Goal: Transaction & Acquisition: Book appointment/travel/reservation

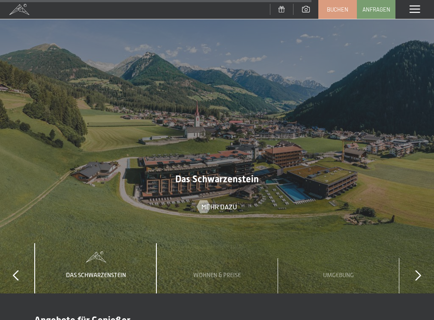
scroll to position [2601, 0]
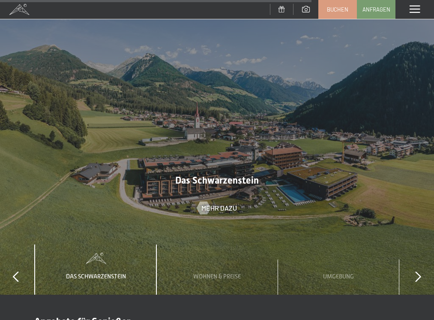
click at [324, 219] on div at bounding box center [217, 132] width 434 height 326
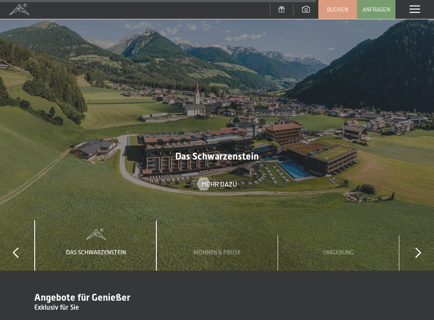
scroll to position [2638, 0]
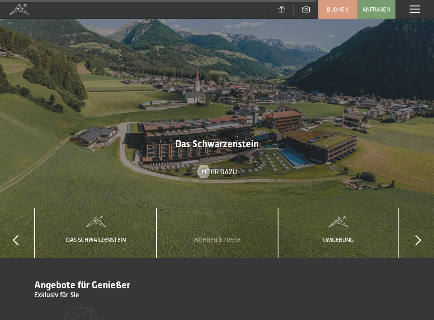
click at [350, 224] on div "Umgebung" at bounding box center [339, 233] width 44 height 50
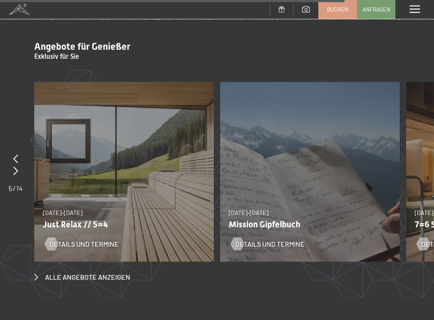
scroll to position [2875, 0]
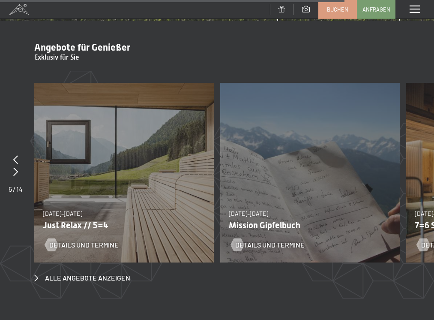
click at [427, 210] on span "[DATE]–[DATE]" at bounding box center [434, 213] width 39 height 7
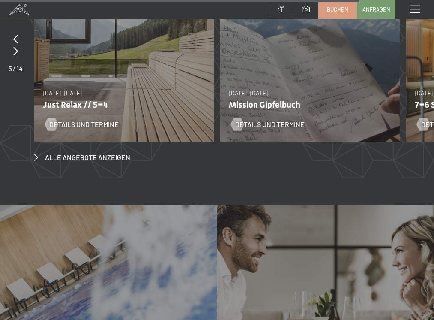
scroll to position [2988, 0]
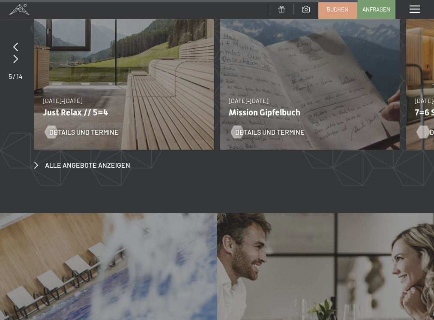
click at [423, 126] on div at bounding box center [423, 132] width 7 height 13
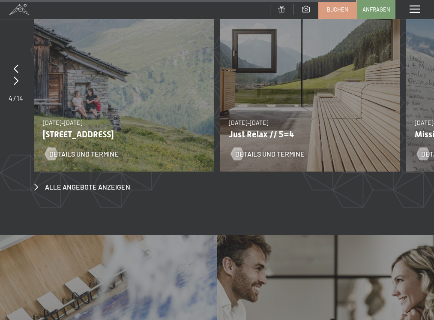
scroll to position [2964, 0]
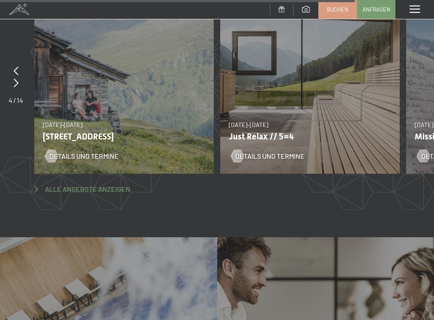
click at [73, 184] on span "Alle Angebote anzeigen" at bounding box center [87, 188] width 85 height 9
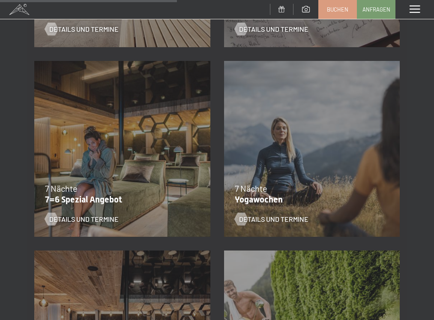
scroll to position [692, 0]
click at [92, 217] on span "Details und Termine" at bounding box center [92, 218] width 69 height 9
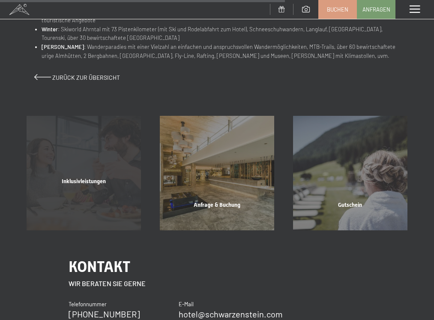
scroll to position [611, 0]
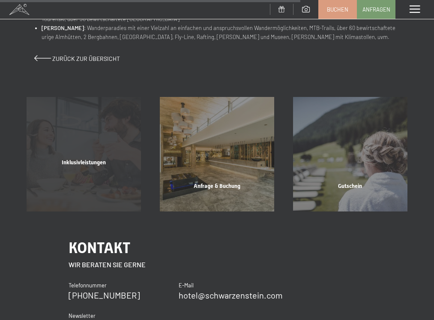
click at [84, 159] on span "Inklusivleistungen" at bounding box center [84, 162] width 44 height 6
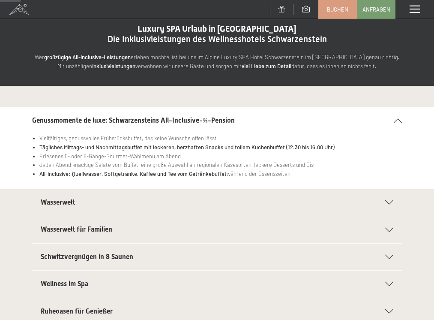
scroll to position [62, 0]
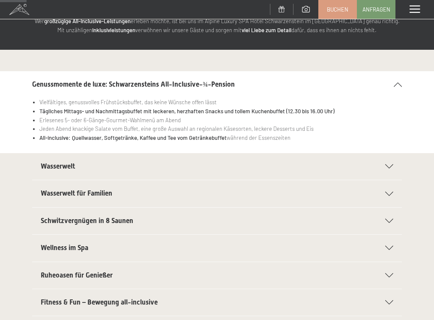
click at [112, 162] on h2 "Wasserwelt" at bounding box center [209, 166] width 336 height 9
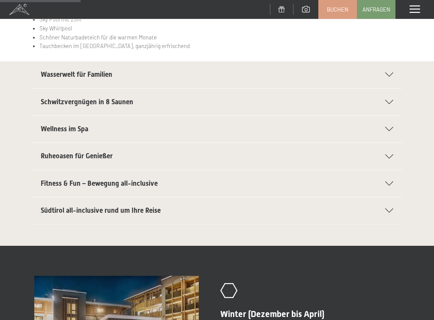
scroll to position [190, 0]
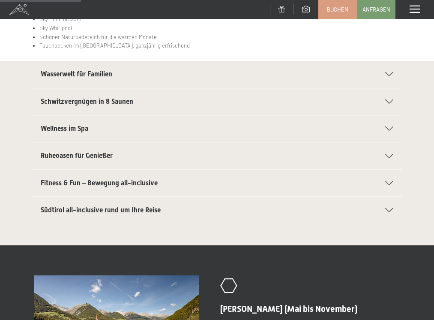
click at [160, 208] on span "Südtirol all-inclusive rund um Ihre Reise" at bounding box center [101, 210] width 120 height 8
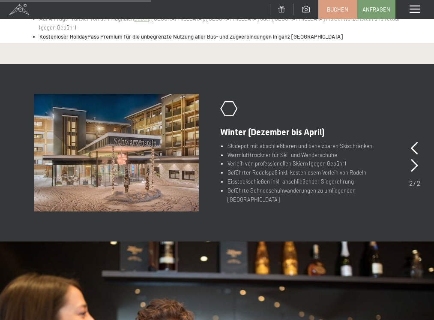
scroll to position [345, 0]
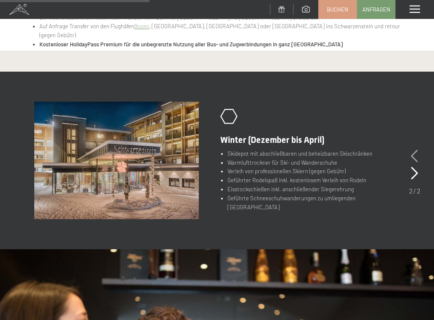
click at [414, 153] on icon at bounding box center [414, 156] width 7 height 13
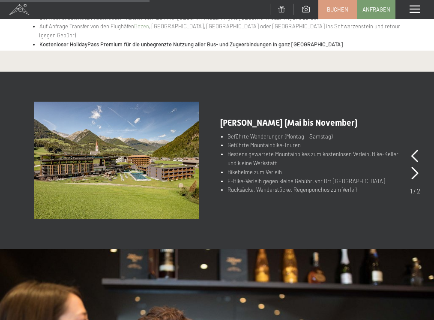
click at [288, 181] on li "E-Bike-Verleih gegen kleine Gebühr, vor Ort buchbar" at bounding box center [314, 181] width 172 height 9
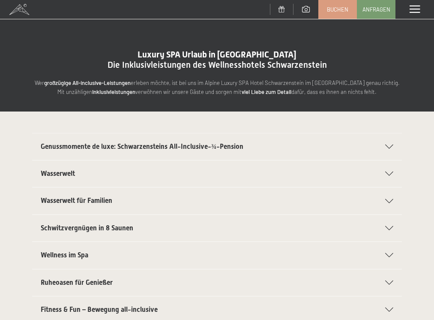
scroll to position [0, 0]
